Goal: Task Accomplishment & Management: Use online tool/utility

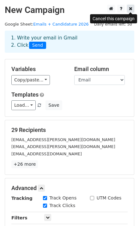
click at [132, 7] on icon at bounding box center [130, 8] width 3 height 4
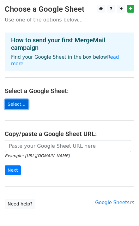
click at [16, 102] on link "Select..." at bounding box center [17, 105] width 24 height 10
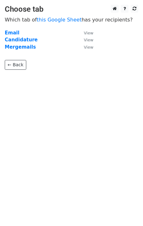
click at [19, 44] on td "Mergemails" at bounding box center [41, 47] width 73 height 7
click at [19, 48] on strong "Mergemails" at bounding box center [20, 47] width 31 height 6
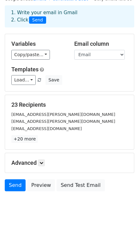
scroll to position [43, 0]
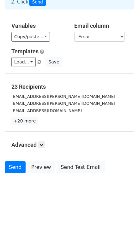
click at [76, 50] on h5 "Templates" at bounding box center [69, 51] width 116 height 7
click at [27, 61] on link "Load..." at bounding box center [23, 62] width 24 height 10
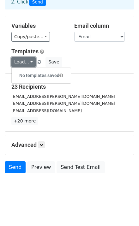
click at [27, 61] on link "Load..." at bounding box center [23, 62] width 24 height 10
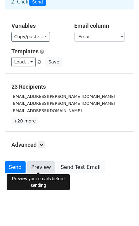
click at [34, 167] on link "Preview" at bounding box center [41, 168] width 28 height 12
click at [41, 167] on link "Preview" at bounding box center [41, 168] width 28 height 12
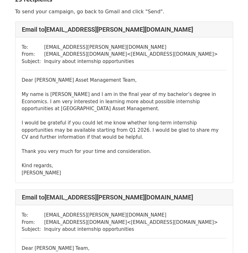
scroll to position [24, 0]
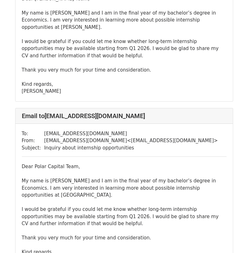
scroll to position [308, 0]
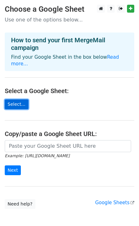
click at [20, 100] on link "Select..." at bounding box center [17, 105] width 24 height 10
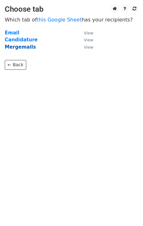
click at [22, 47] on strong "Mergemails" at bounding box center [20, 47] width 31 height 6
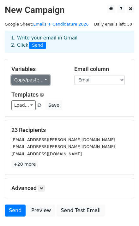
click at [42, 82] on link "Copy/paste..." at bounding box center [30, 80] width 39 height 10
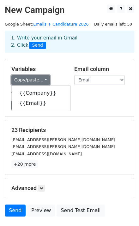
click at [42, 82] on link "Copy/paste..." at bounding box center [30, 80] width 39 height 10
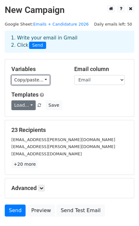
scroll to position [43, 0]
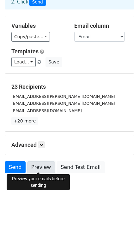
click at [34, 164] on link "Preview" at bounding box center [41, 168] width 28 height 12
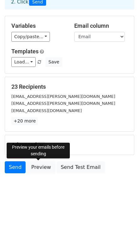
scroll to position [0, 0]
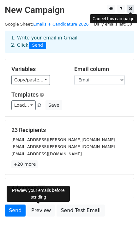
click at [132, 8] on icon at bounding box center [130, 8] width 3 height 4
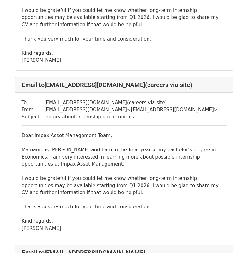
scroll to position [469, 0]
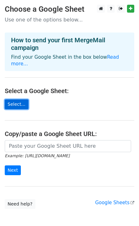
click at [17, 100] on link "Select..." at bounding box center [17, 105] width 24 height 10
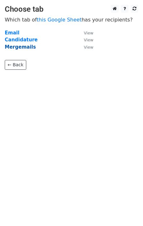
click at [19, 45] on strong "Mergemails" at bounding box center [20, 47] width 31 height 6
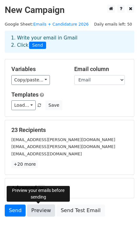
click at [35, 211] on link "Preview" at bounding box center [41, 211] width 28 height 12
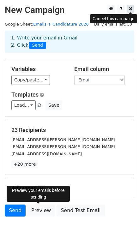
click at [133, 9] on link at bounding box center [130, 9] width 7 height 8
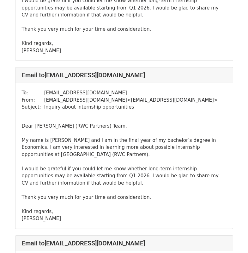
scroll to position [1200, 0]
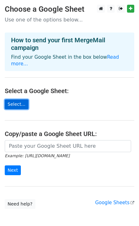
click at [18, 100] on link "Select..." at bounding box center [17, 105] width 24 height 10
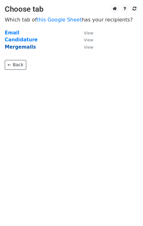
click at [17, 47] on strong "Mergemails" at bounding box center [20, 47] width 31 height 6
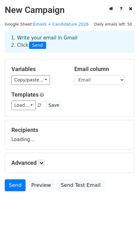
scroll to position [43, 0]
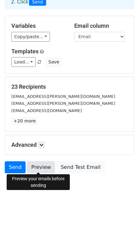
click at [38, 166] on link "Preview" at bounding box center [41, 168] width 28 height 12
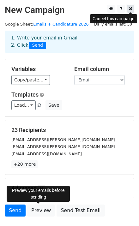
click at [131, 9] on icon at bounding box center [130, 8] width 3 height 4
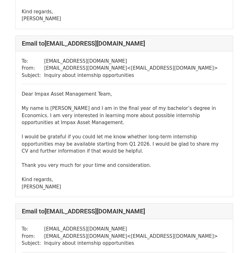
scroll to position [682, 0]
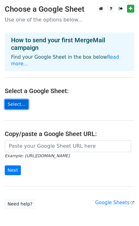
click at [10, 100] on link "Select..." at bounding box center [17, 105] width 24 height 10
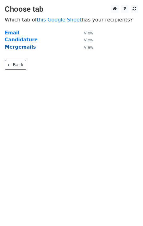
click at [20, 47] on strong "Mergemails" at bounding box center [20, 47] width 31 height 6
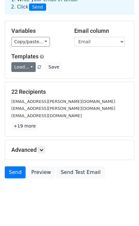
scroll to position [43, 0]
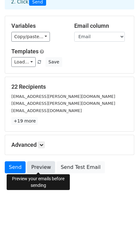
click at [35, 163] on link "Preview" at bounding box center [41, 168] width 28 height 12
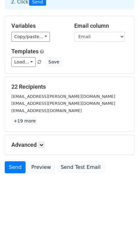
click at [26, 190] on body "New Campaign Daily emails left: 50 Google Sheet: Emails + Candidature 2026 1. W…" at bounding box center [69, 81] width 139 height 241
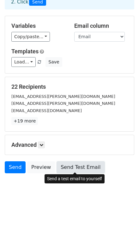
click at [70, 169] on link "Send Test Email" at bounding box center [81, 168] width 48 height 12
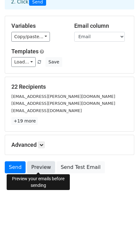
click at [40, 170] on link "Preview" at bounding box center [41, 168] width 28 height 12
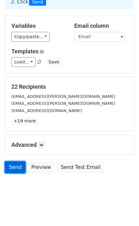
click at [13, 169] on link "Send" at bounding box center [15, 168] width 21 height 12
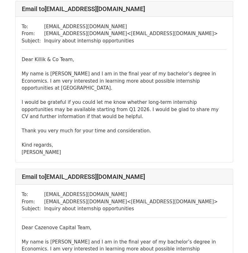
scroll to position [3442, 0]
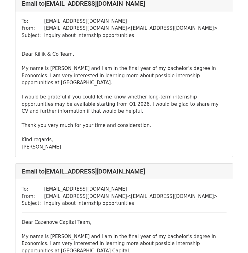
scroll to position [3442, 0]
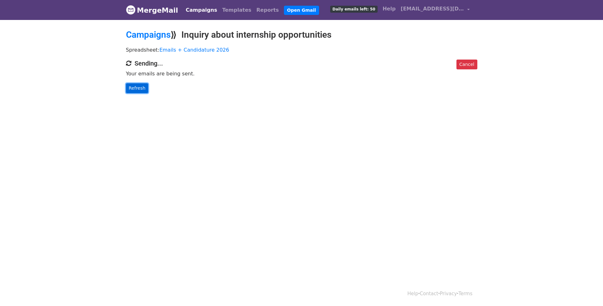
click at [134, 91] on link "Refresh" at bounding box center [137, 88] width 22 height 10
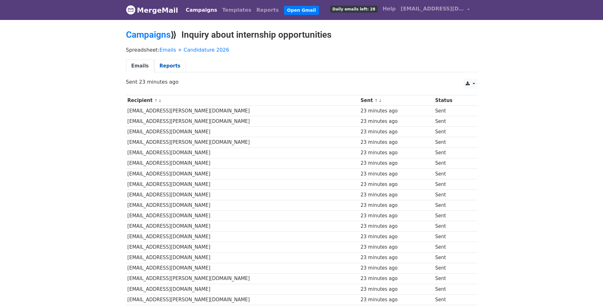
click at [162, 65] on link "Reports" at bounding box center [170, 65] width 32 height 13
